Goal: Task Accomplishment & Management: Complete application form

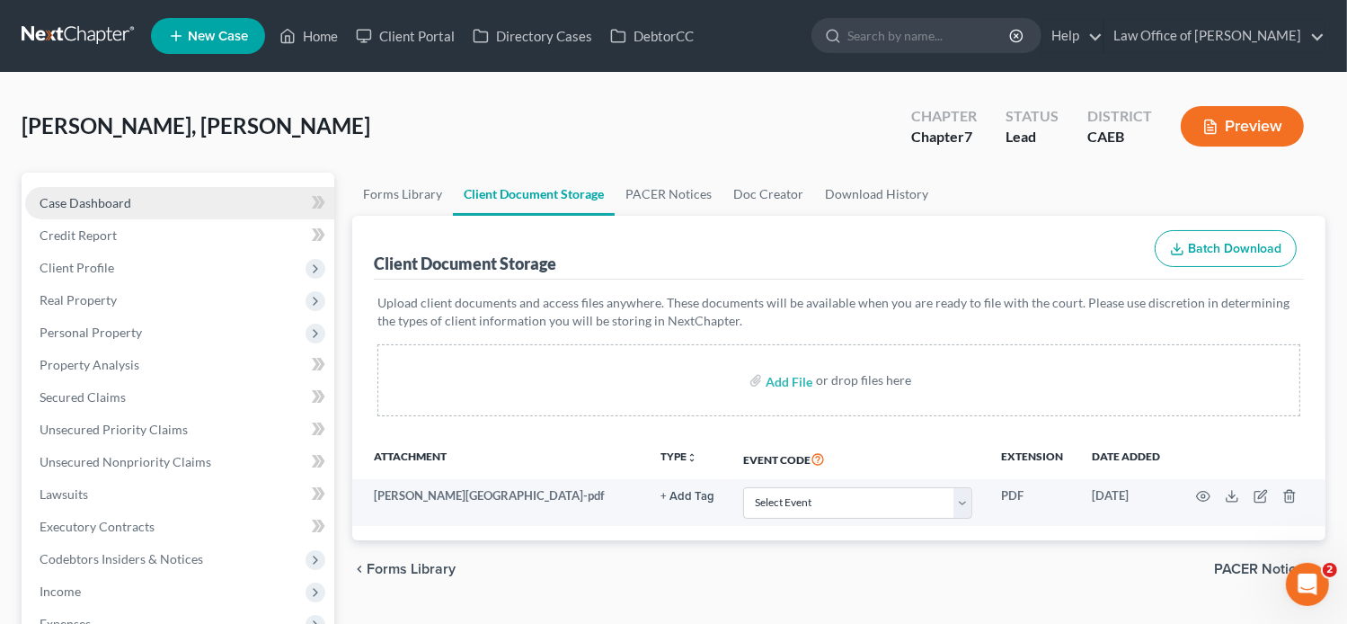
click at [100, 210] on link "Case Dashboard" at bounding box center [179, 203] width 309 height 32
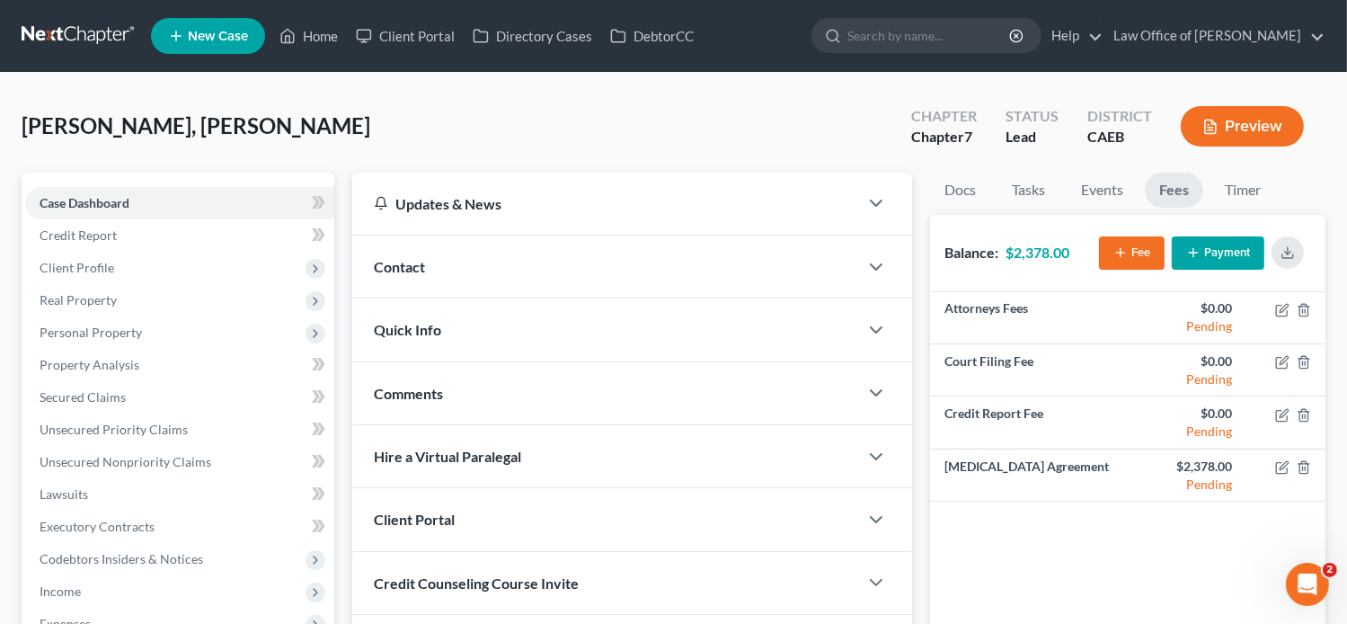
click at [416, 261] on span "Contact" at bounding box center [399, 266] width 51 height 17
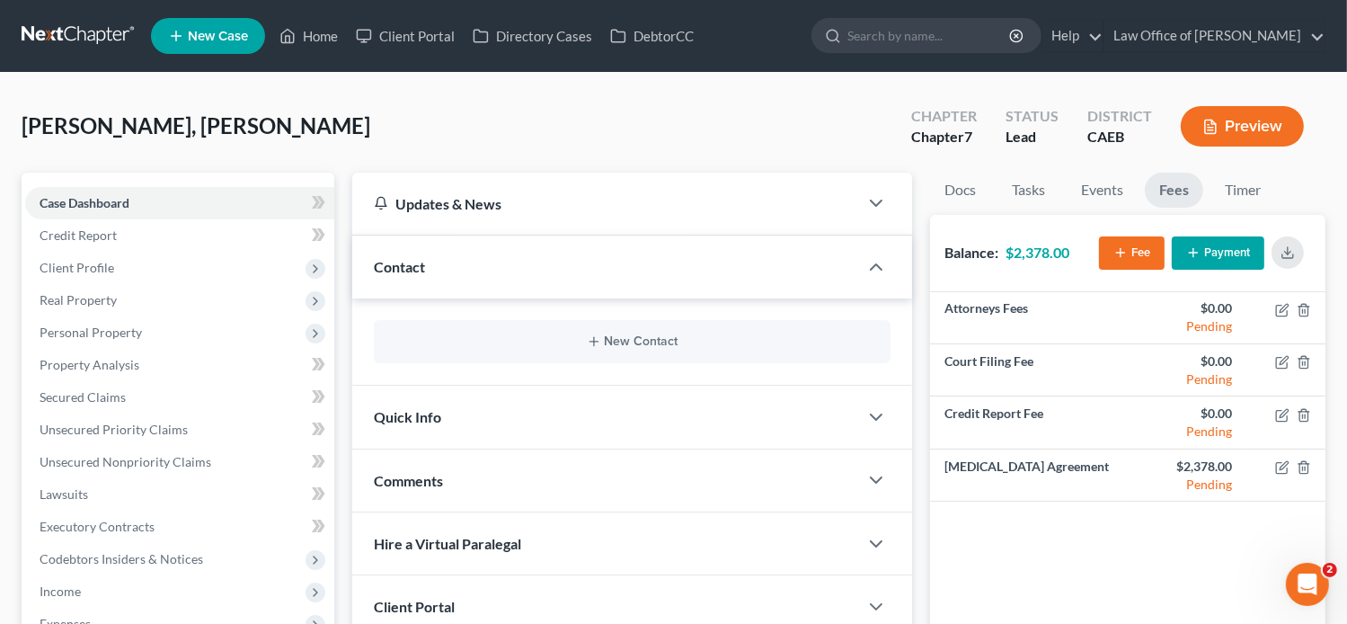
click at [603, 332] on div "New Contact" at bounding box center [633, 341] width 518 height 43
click at [590, 349] on div "New Contact" at bounding box center [633, 341] width 518 height 43
click at [591, 342] on icon "button" at bounding box center [594, 341] width 14 height 14
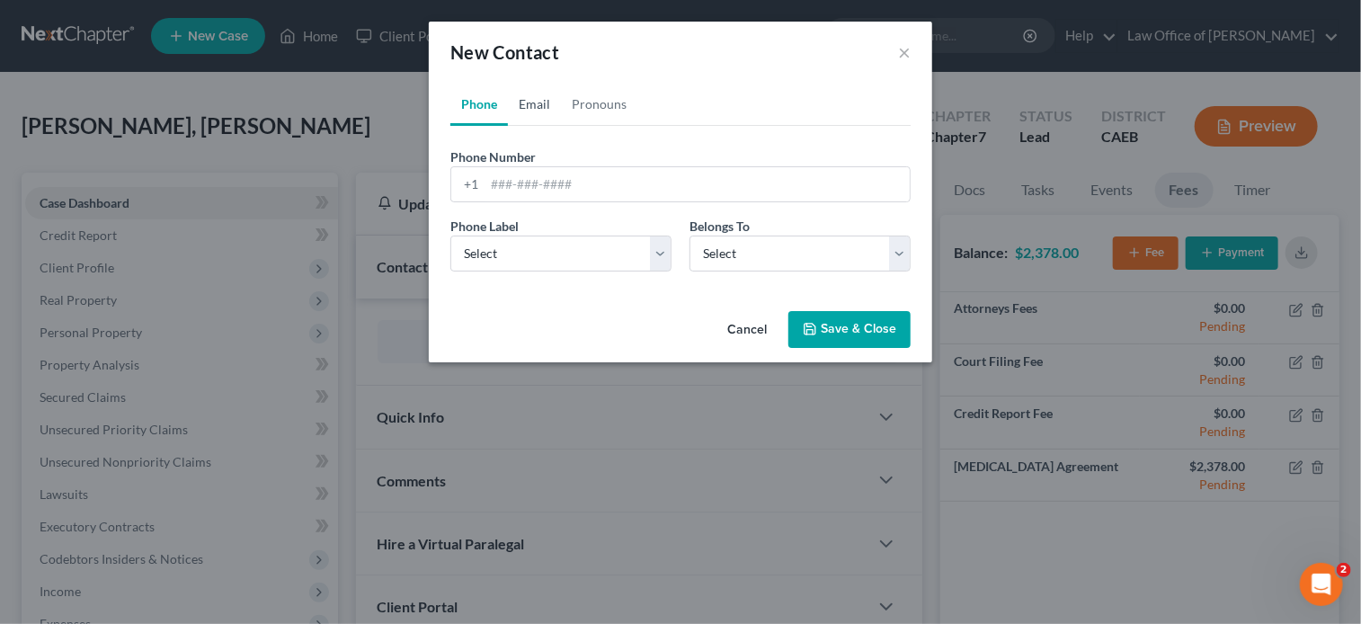
click at [533, 115] on link "Email" at bounding box center [534, 104] width 53 height 43
click at [568, 182] on input "email" at bounding box center [697, 184] width 425 height 34
paste input "Hello, please review and sign the [MEDICAL_DATA] Agreement. If you have any que…"
type input "Hello, please review and sign the [MEDICAL_DATA] Agreement. If you have any que…"
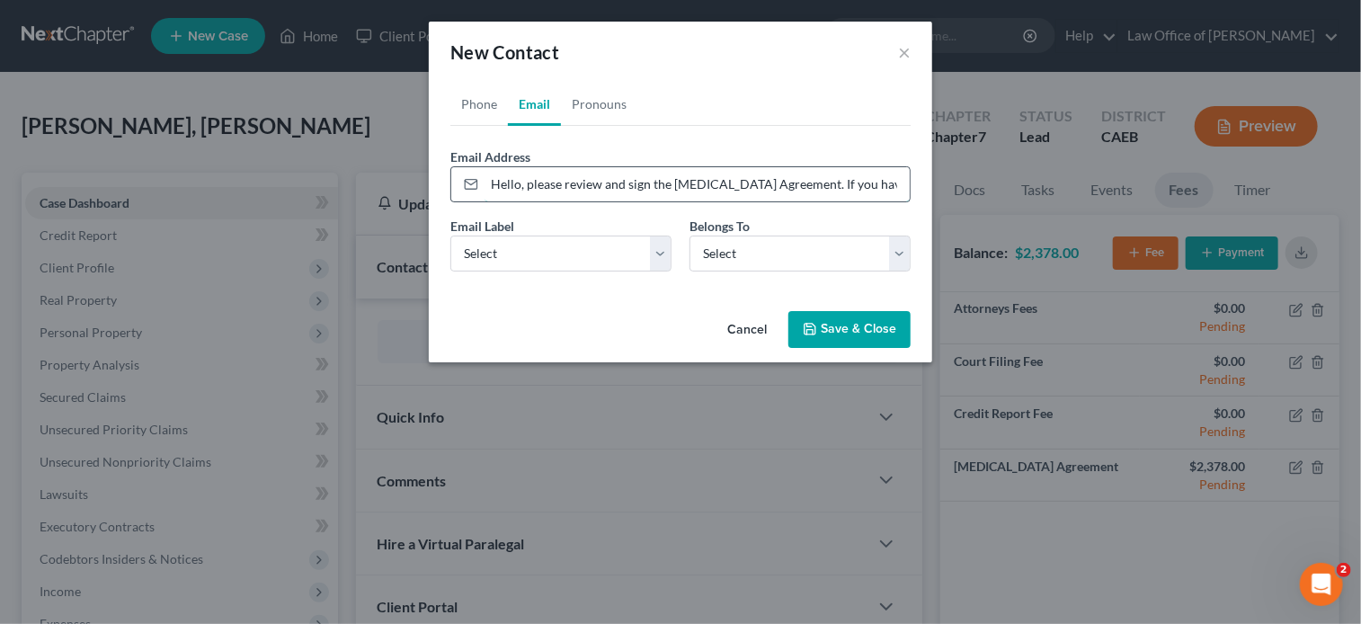
scroll to position [0, 197]
click at [568, 182] on input "Hello, please review and sign the [MEDICAL_DATA] Agreement. If you have any que…" at bounding box center [697, 184] width 425 height 34
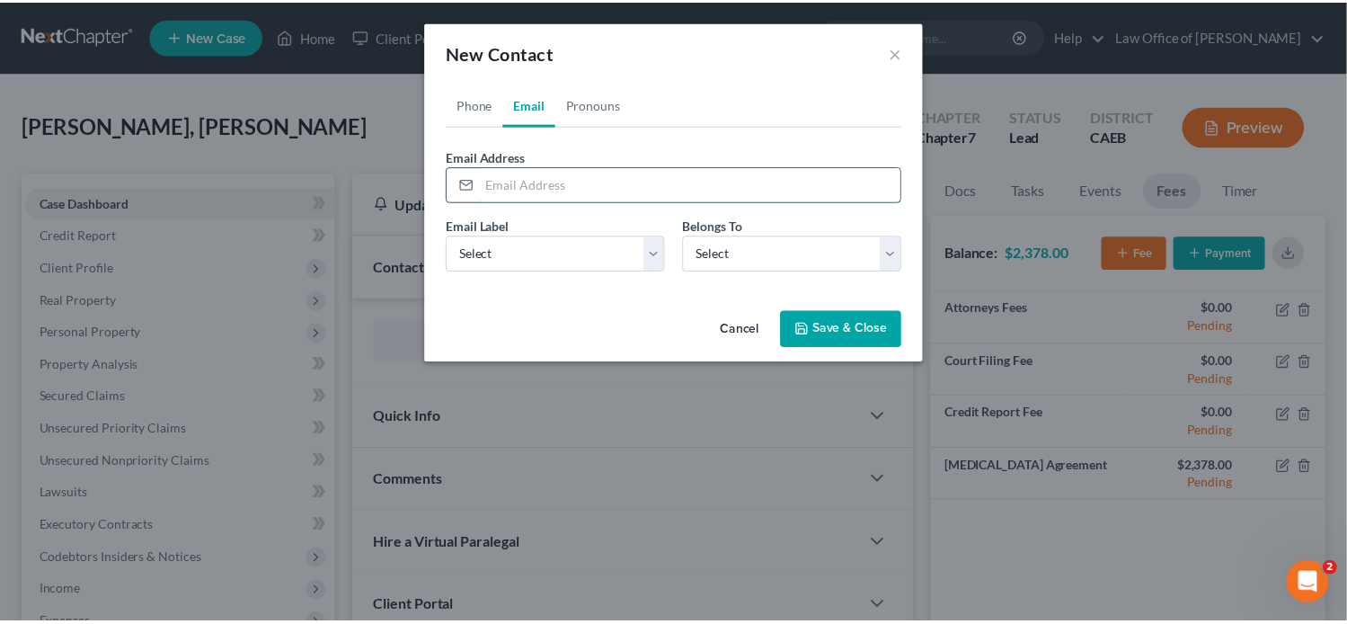
scroll to position [0, 0]
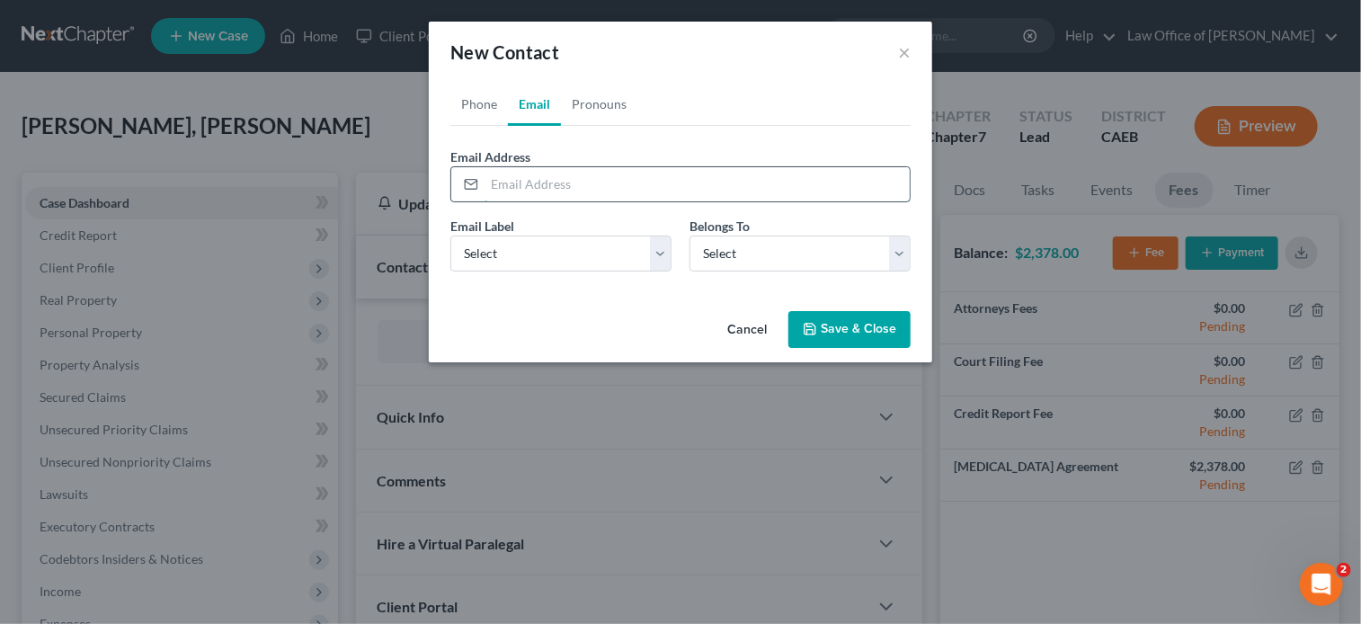
paste input "[EMAIL_ADDRESS][DOMAIN_NAME]"
type input "[EMAIL_ADDRESS][DOMAIN_NAME]"
click at [480, 253] on select "Select Home Work Other" at bounding box center [560, 254] width 221 height 36
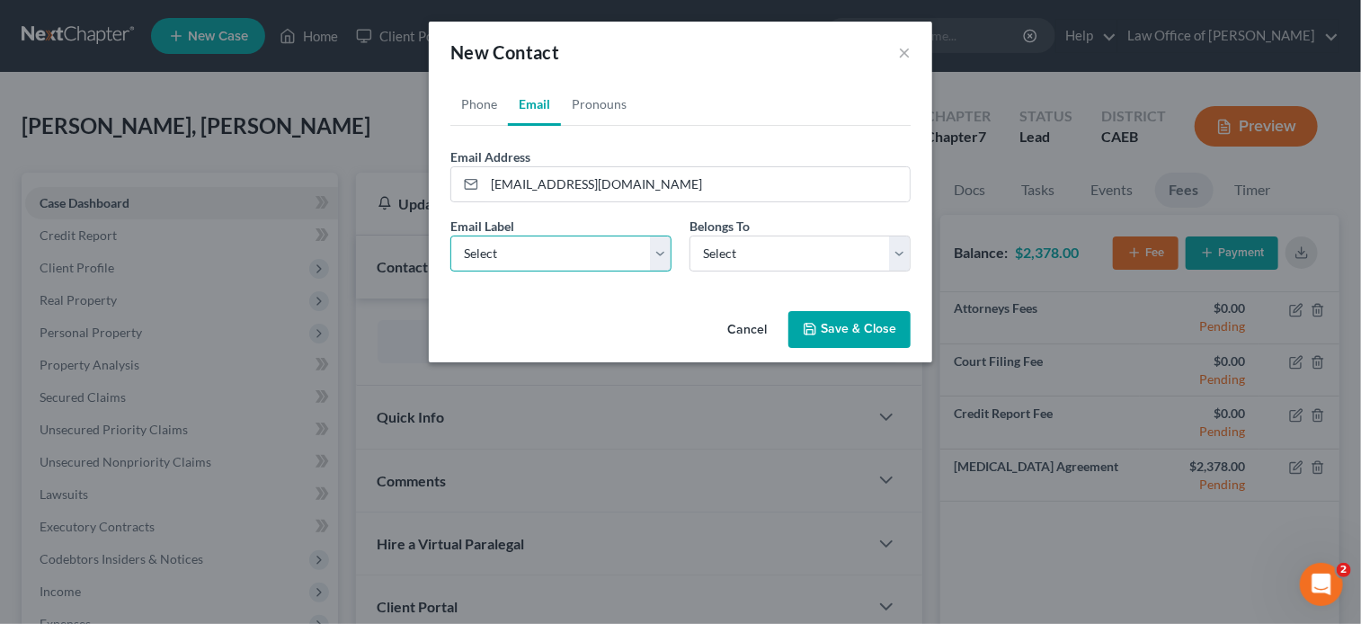
select select "0"
click at [450, 236] on select "Select Home Work Other" at bounding box center [560, 254] width 221 height 36
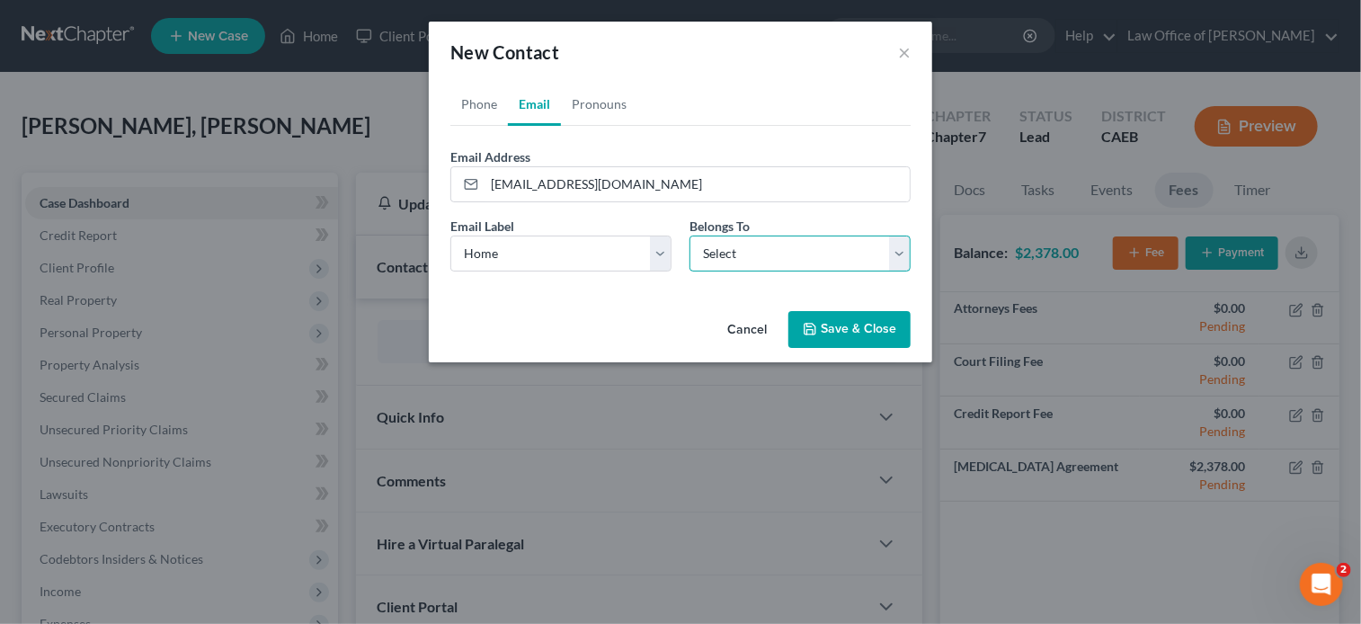
click at [723, 270] on select "Select Client Other" at bounding box center [799, 254] width 221 height 36
select select "0"
click at [689, 236] on select "Select Client Other" at bounding box center [799, 254] width 221 height 36
click at [478, 106] on link "Phone" at bounding box center [479, 104] width 58 height 43
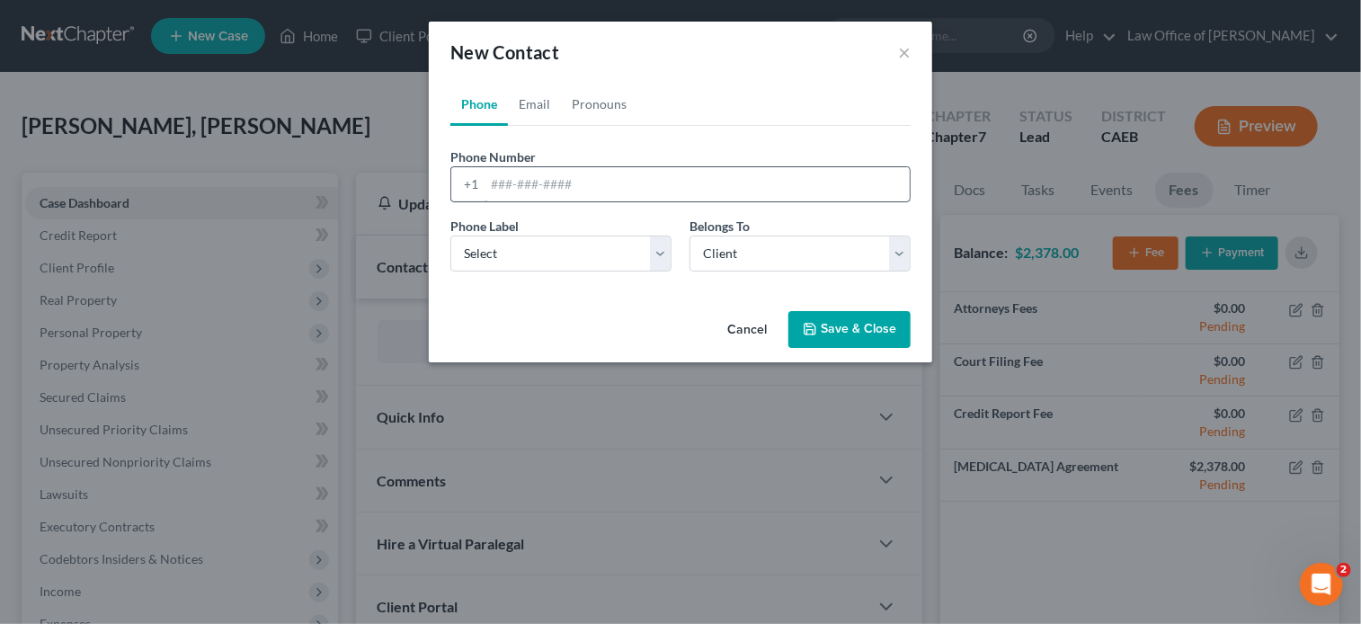
click at [521, 177] on input "tel" at bounding box center [697, 184] width 425 height 34
paste input "[PHONE_NUMBER]"
type input "[PHONE_NUMBER]"
click at [532, 263] on select "Select Mobile Home Work Other" at bounding box center [560, 254] width 221 height 36
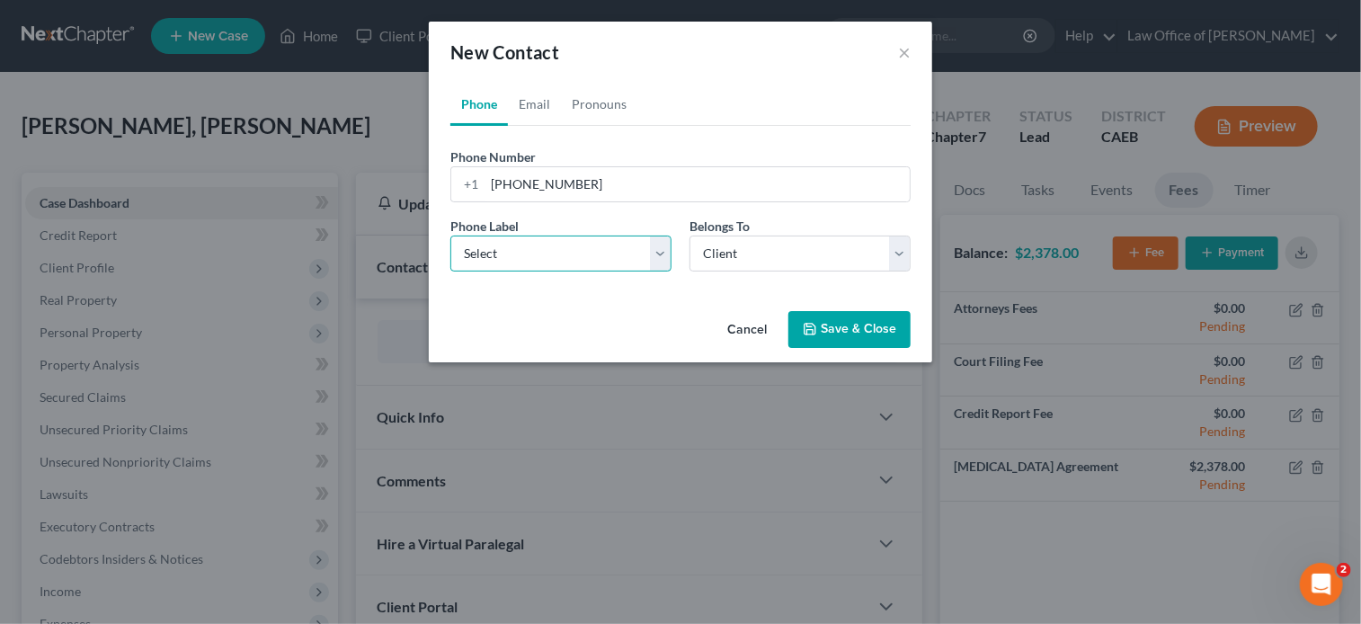
select select "0"
click at [450, 236] on select "Select Mobile Home Work Other" at bounding box center [560, 254] width 221 height 36
click at [849, 333] on button "Save & Close" at bounding box center [849, 330] width 122 height 38
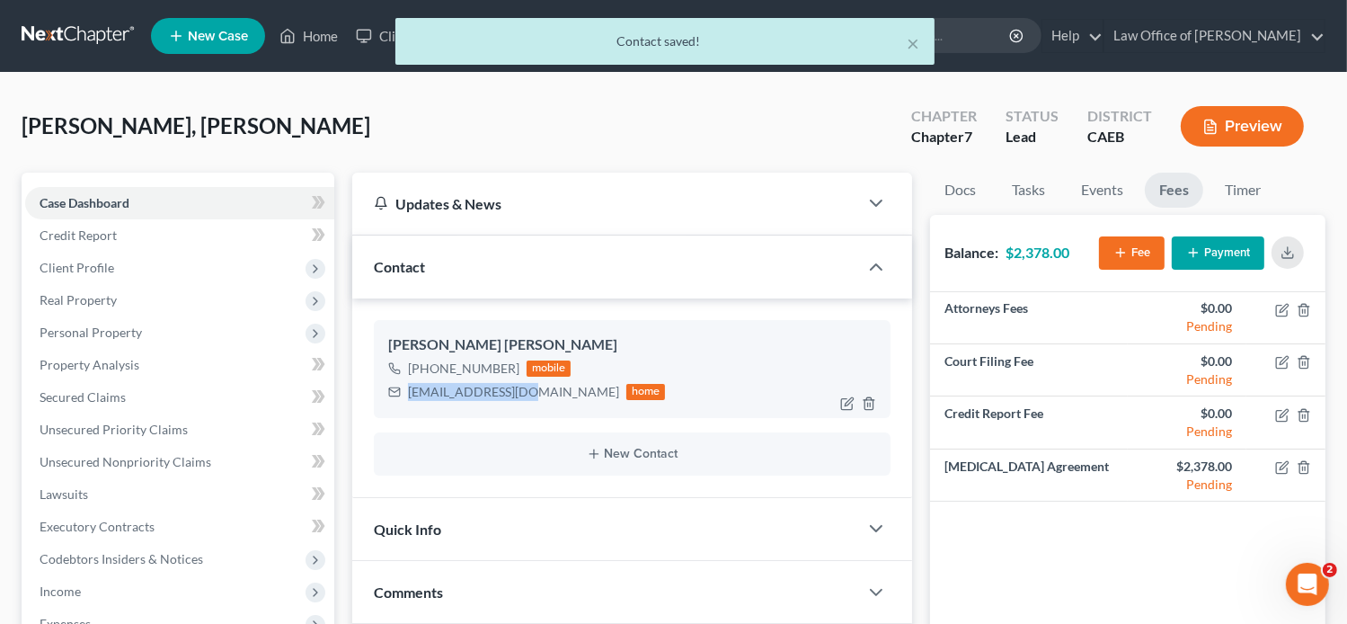
drag, startPoint x: 521, startPoint y: 387, endPoint x: 406, endPoint y: 391, distance: 115.1
click at [406, 391] on div "[EMAIL_ADDRESS][DOMAIN_NAME] home" at bounding box center [527, 391] width 278 height 23
copy div "[EMAIL_ADDRESS][DOMAIN_NAME]"
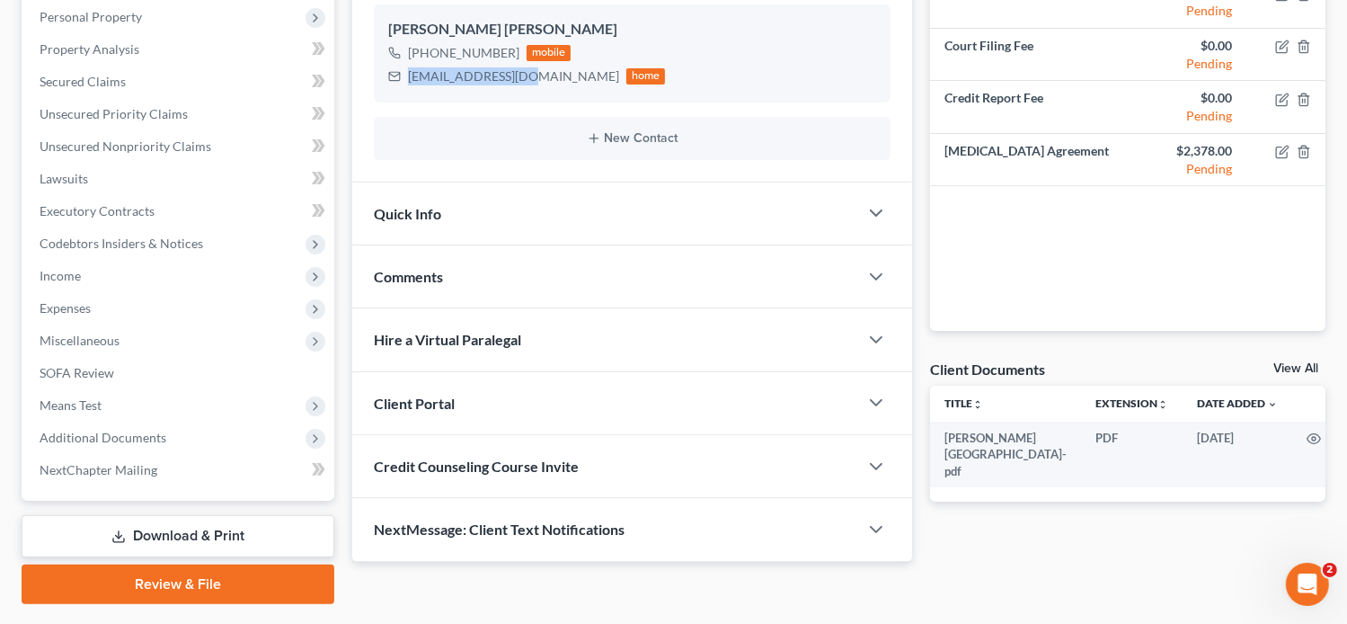
scroll to position [362, 0]
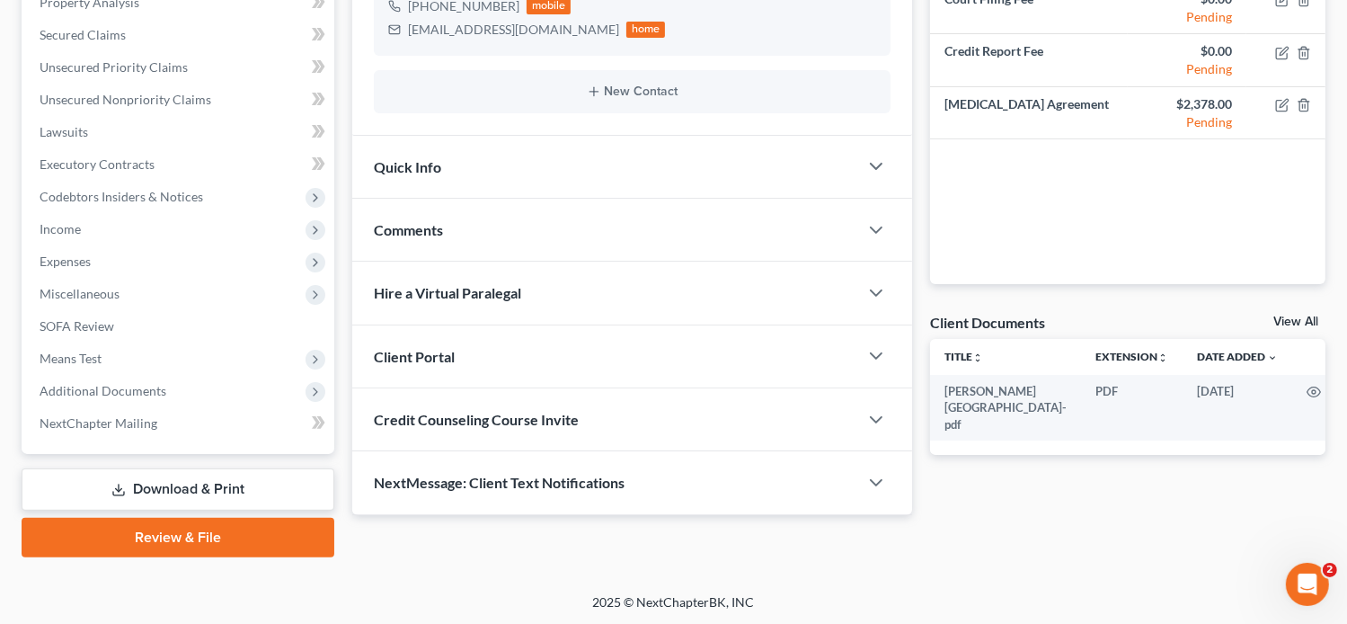
click at [449, 349] on span "Client Portal" at bounding box center [414, 356] width 81 height 17
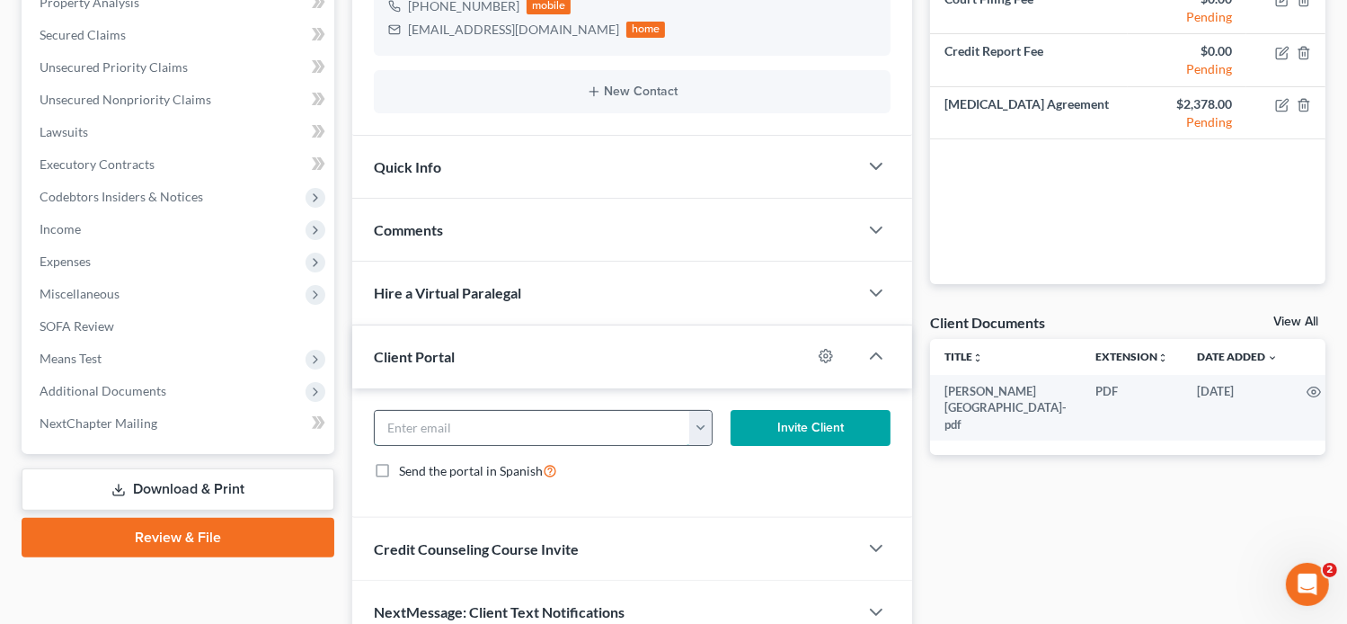
click at [494, 429] on input "email" at bounding box center [533, 428] width 316 height 34
paste input "[EMAIL_ADDRESS][DOMAIN_NAME]"
type input "[EMAIL_ADDRESS][DOMAIN_NAME]"
click at [778, 425] on button "Invite Client" at bounding box center [811, 428] width 161 height 36
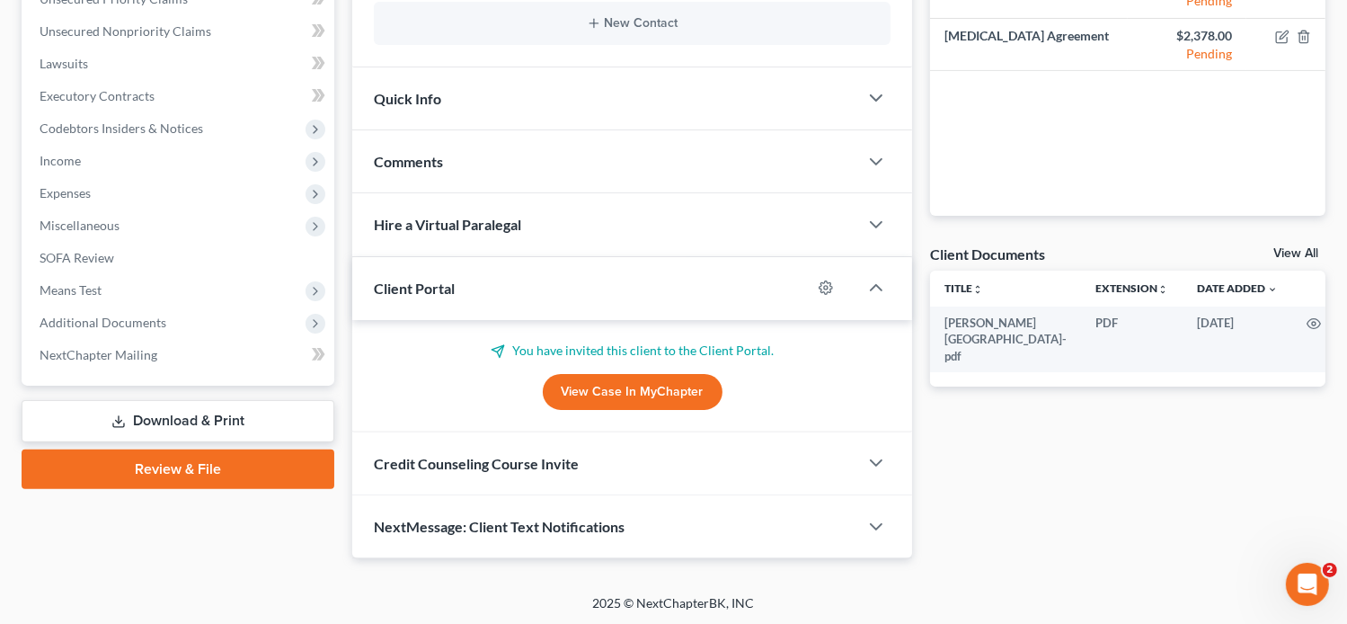
click at [621, 454] on div "Credit Counseling Course Invite" at bounding box center [605, 463] width 507 height 62
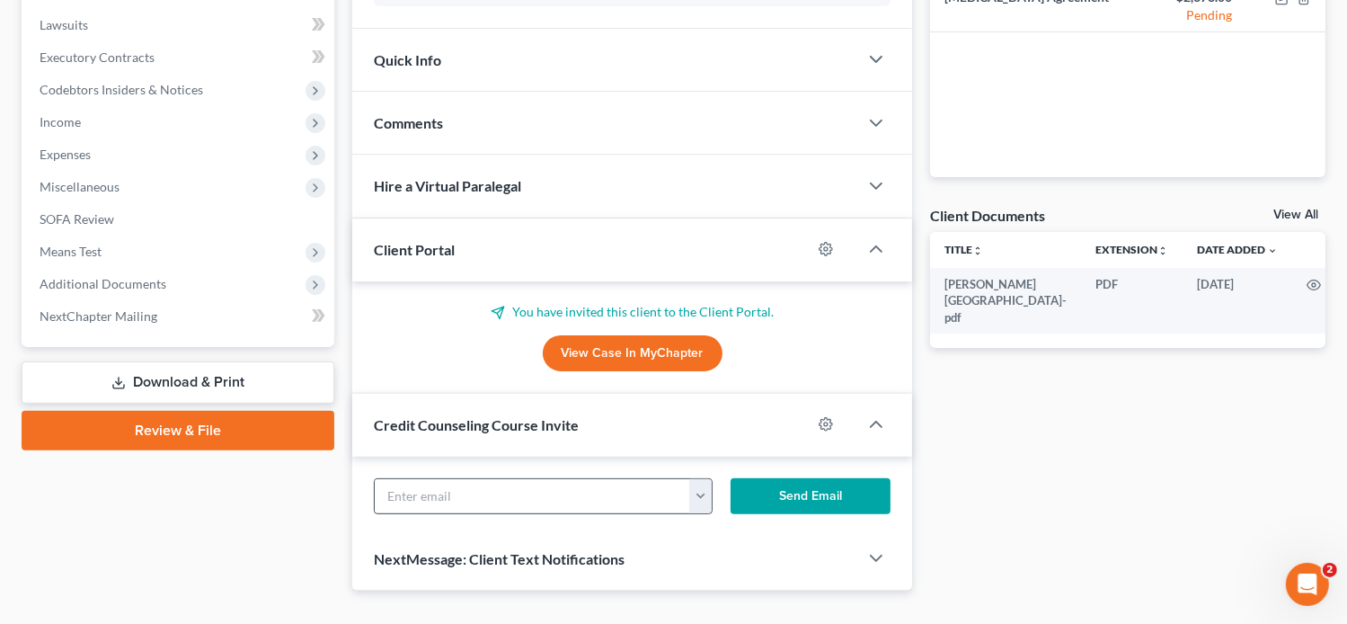
scroll to position [517, 0]
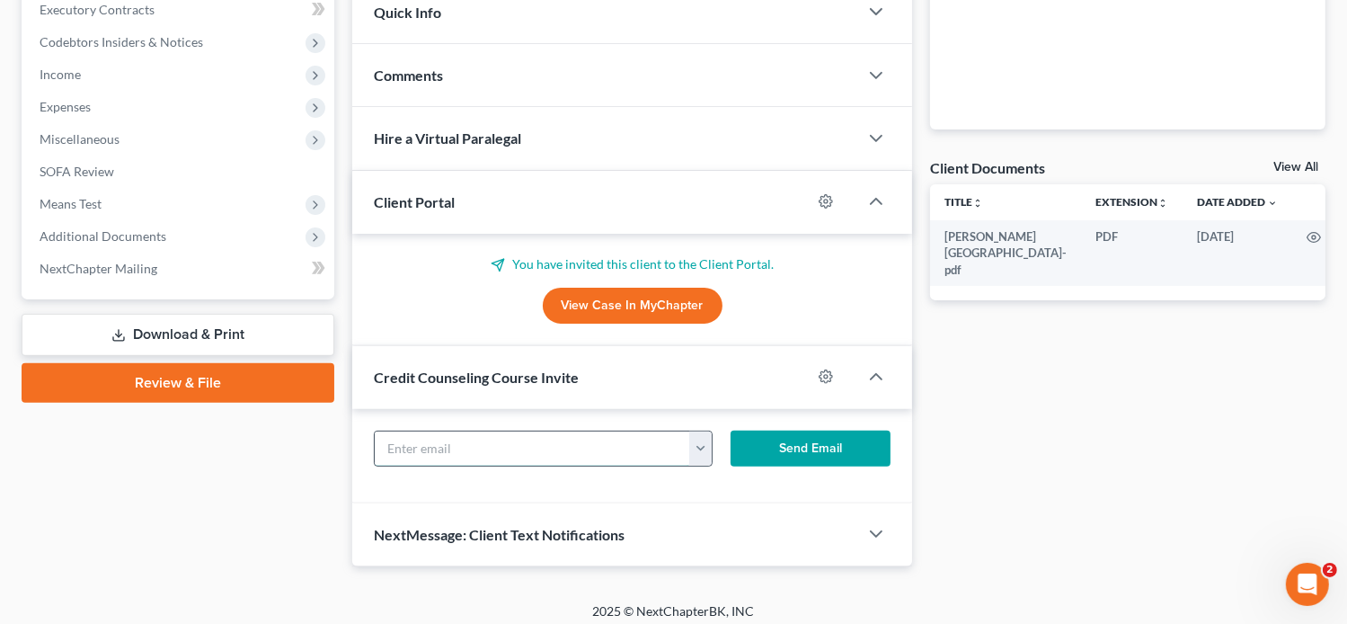
click at [502, 443] on input "text" at bounding box center [533, 448] width 316 height 34
paste input "[EMAIL_ADDRESS][DOMAIN_NAME]"
type input "[EMAIL_ADDRESS][DOMAIN_NAME]"
click at [774, 441] on button "Send Email" at bounding box center [811, 449] width 161 height 36
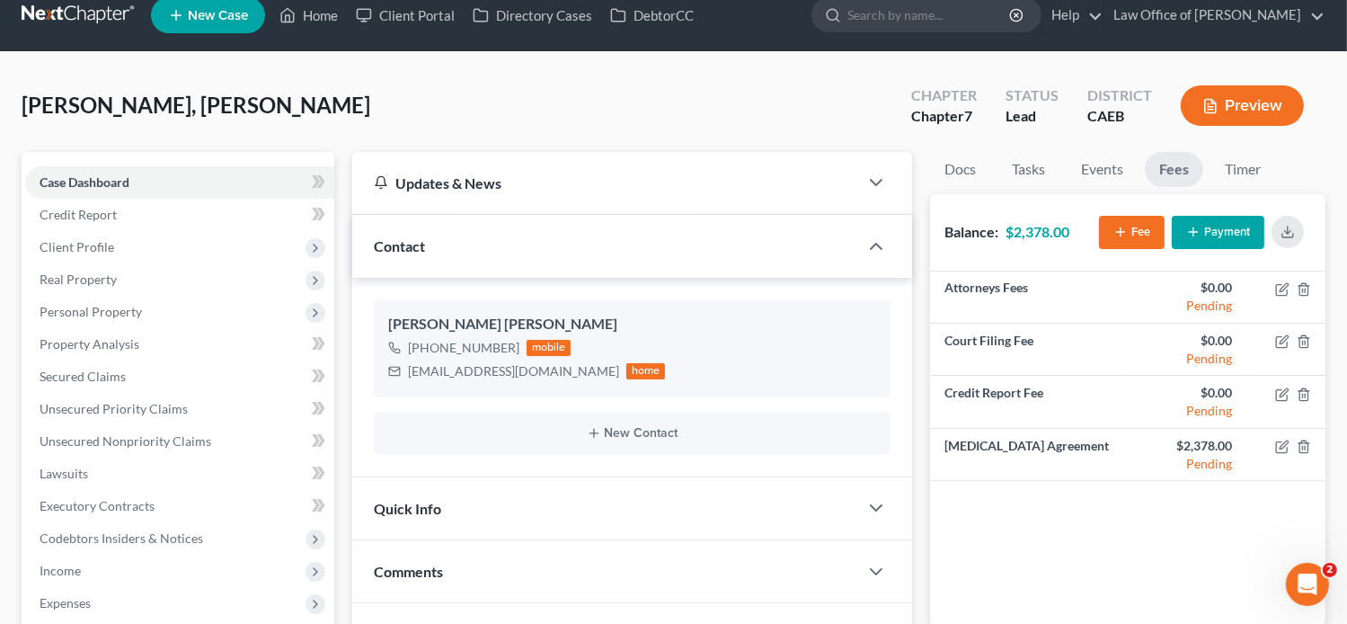
scroll to position [0, 0]
